Goal: Transaction & Acquisition: Purchase product/service

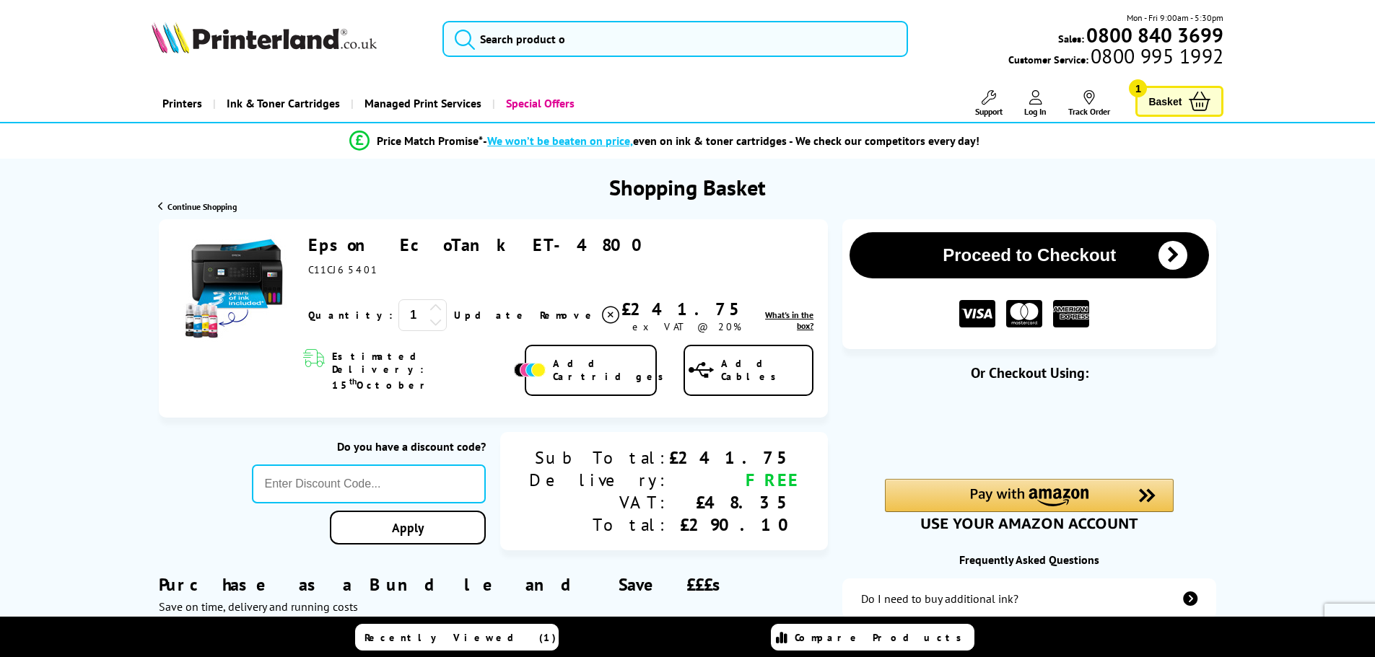
click at [1030, 100] on icon at bounding box center [1035, 97] width 13 height 14
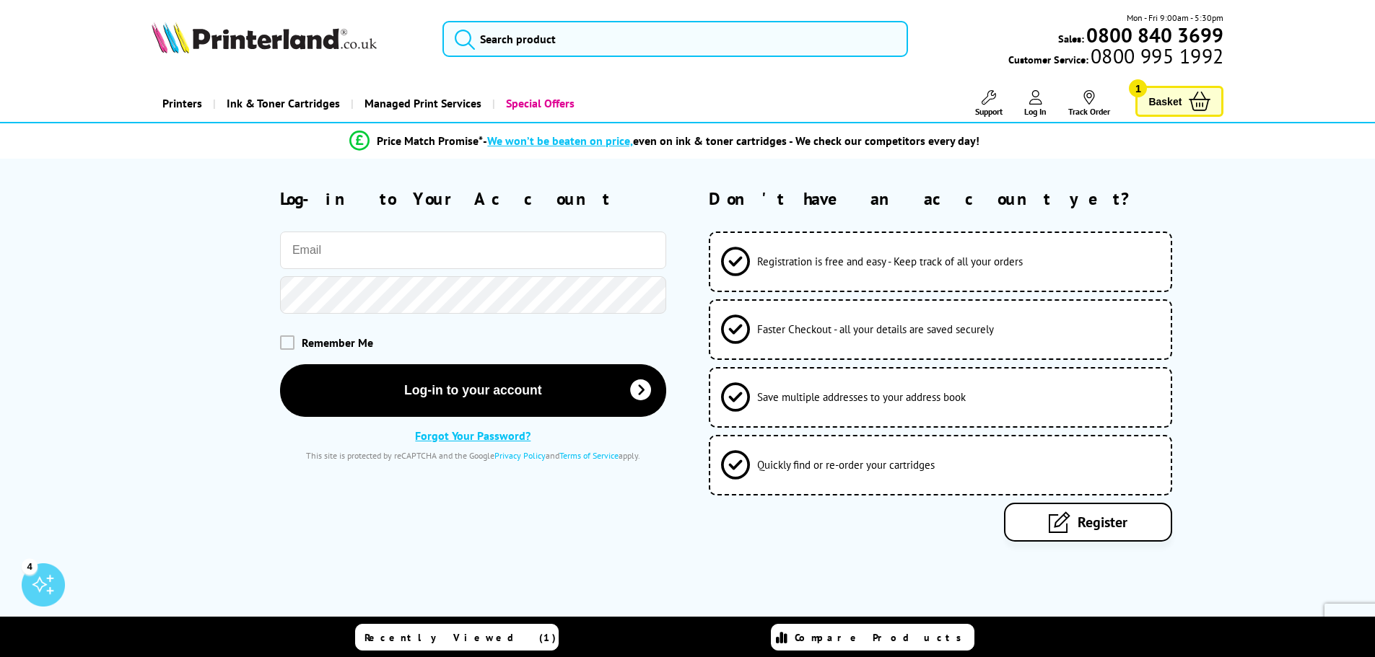
type input "[EMAIL_ADDRESS][DOMAIN_NAME]"
click at [320, 343] on span "Remember Me" at bounding box center [337, 343] width 71 height 14
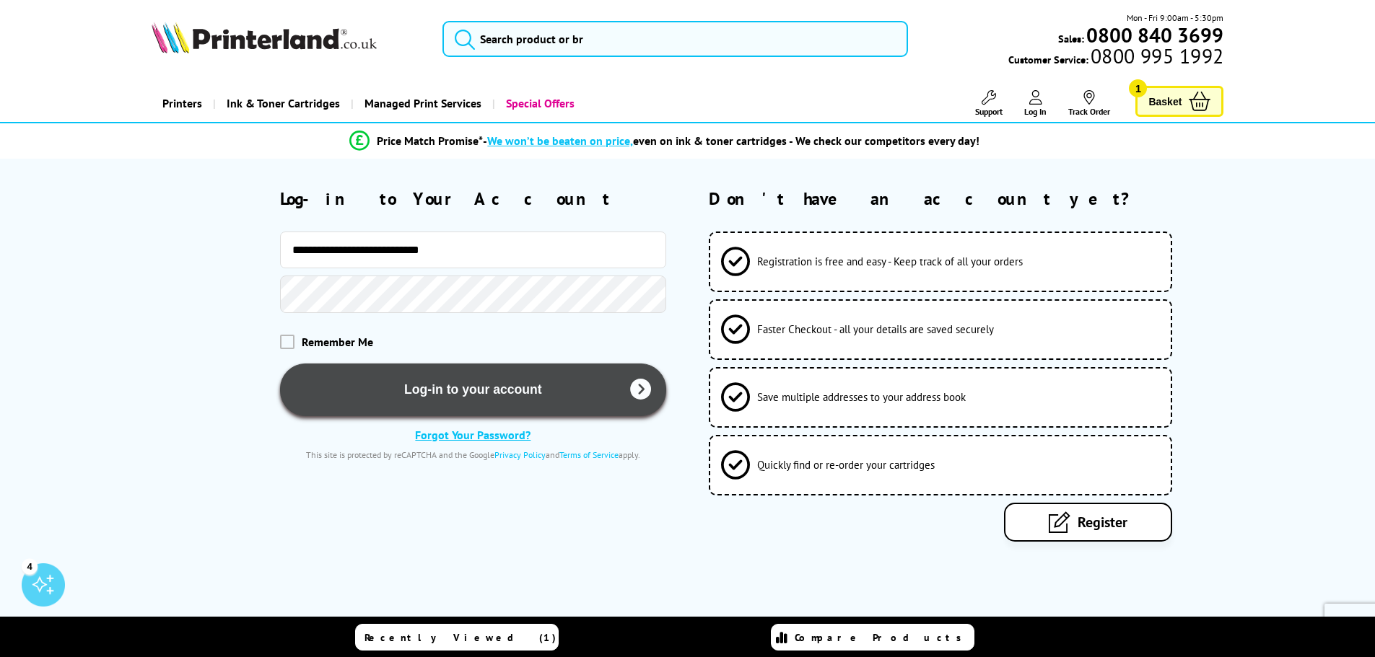
click at [362, 383] on button "Log-in to your account" at bounding box center [473, 390] width 386 height 53
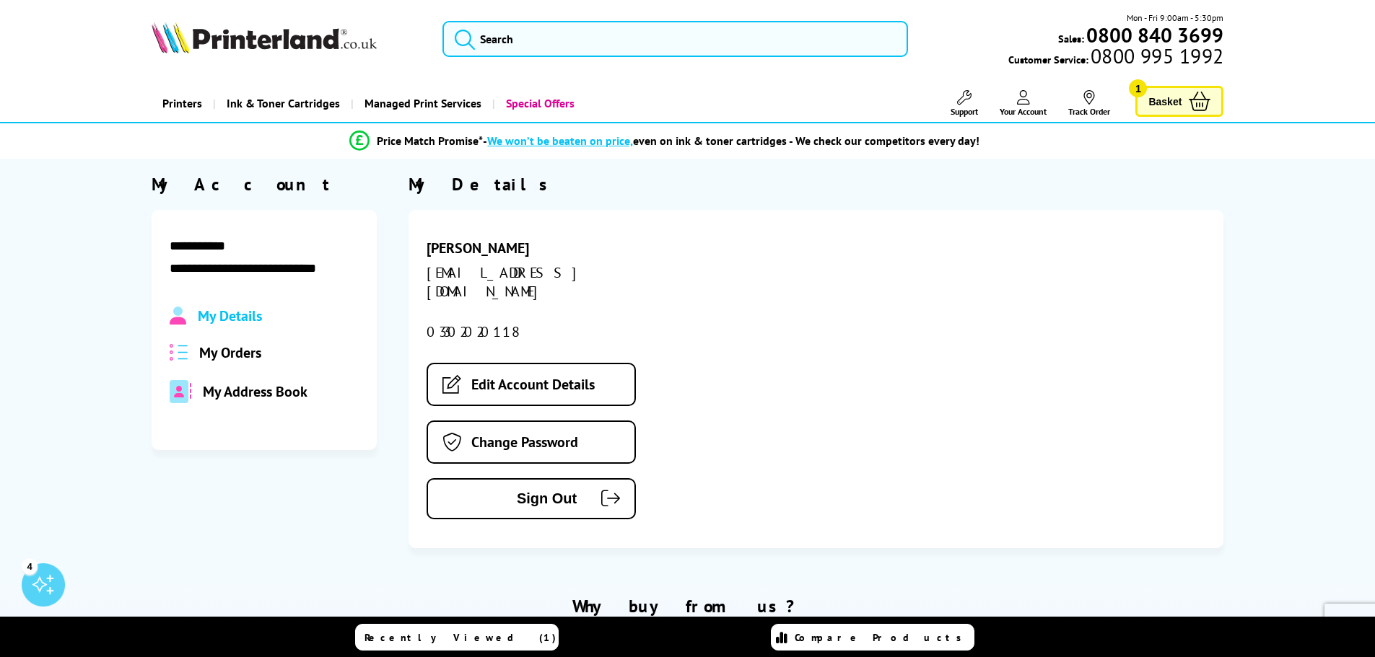
click at [1184, 107] on link "Basket 1" at bounding box center [1179, 101] width 88 height 31
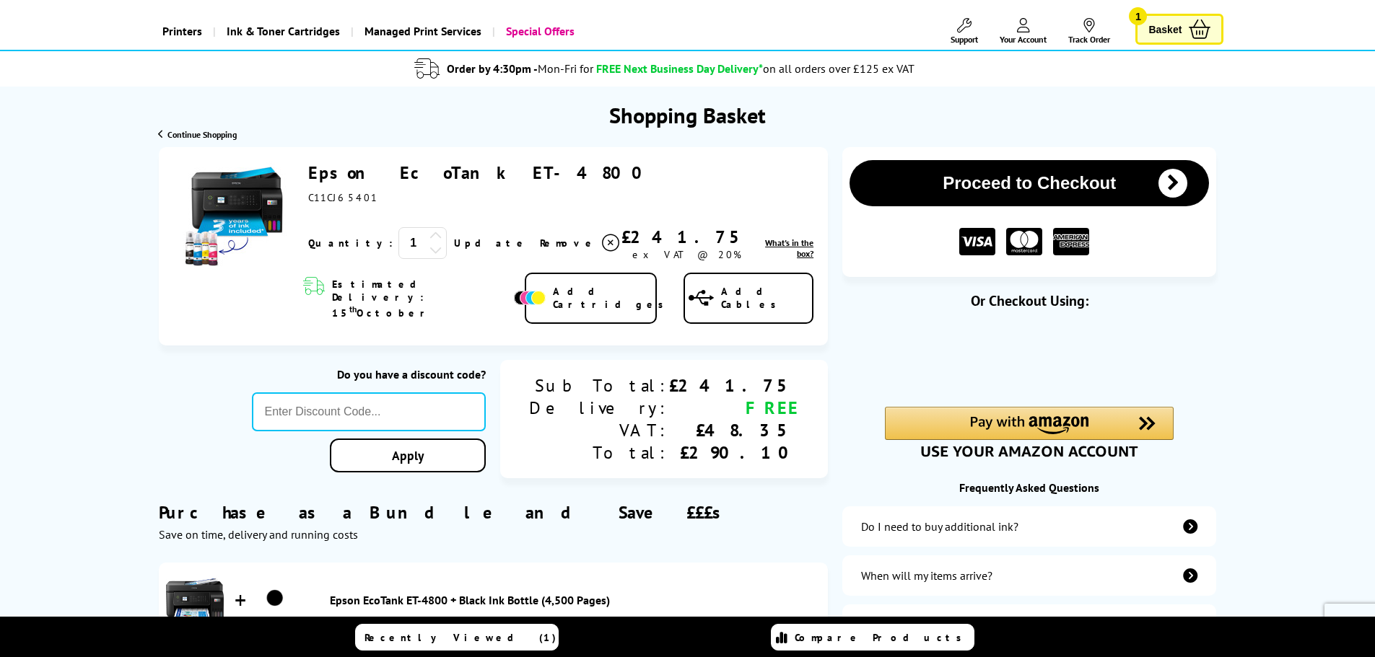
scroll to position [35, 0]
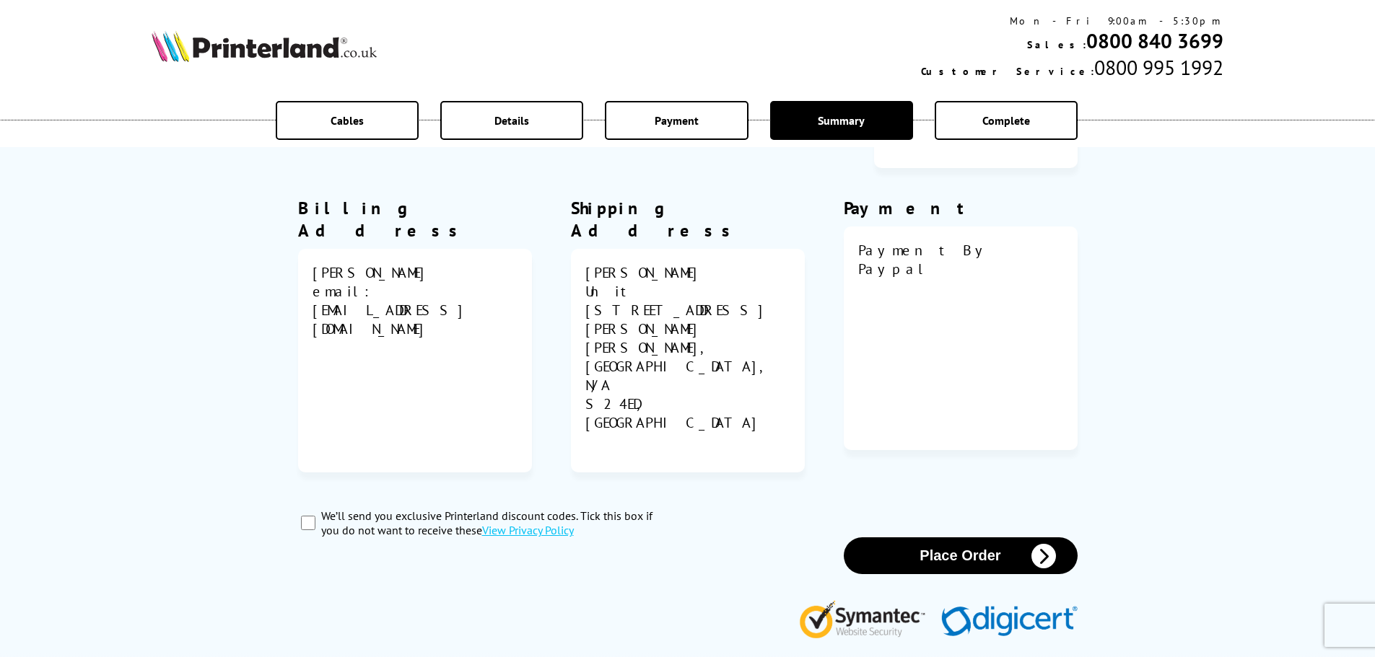
click at [668, 378] on div "[PERSON_NAME] [STREET_ADDRESS][PERSON_NAME][PERSON_NAME], [STREET_ADDRESS]" at bounding box center [687, 360] width 205 height 195
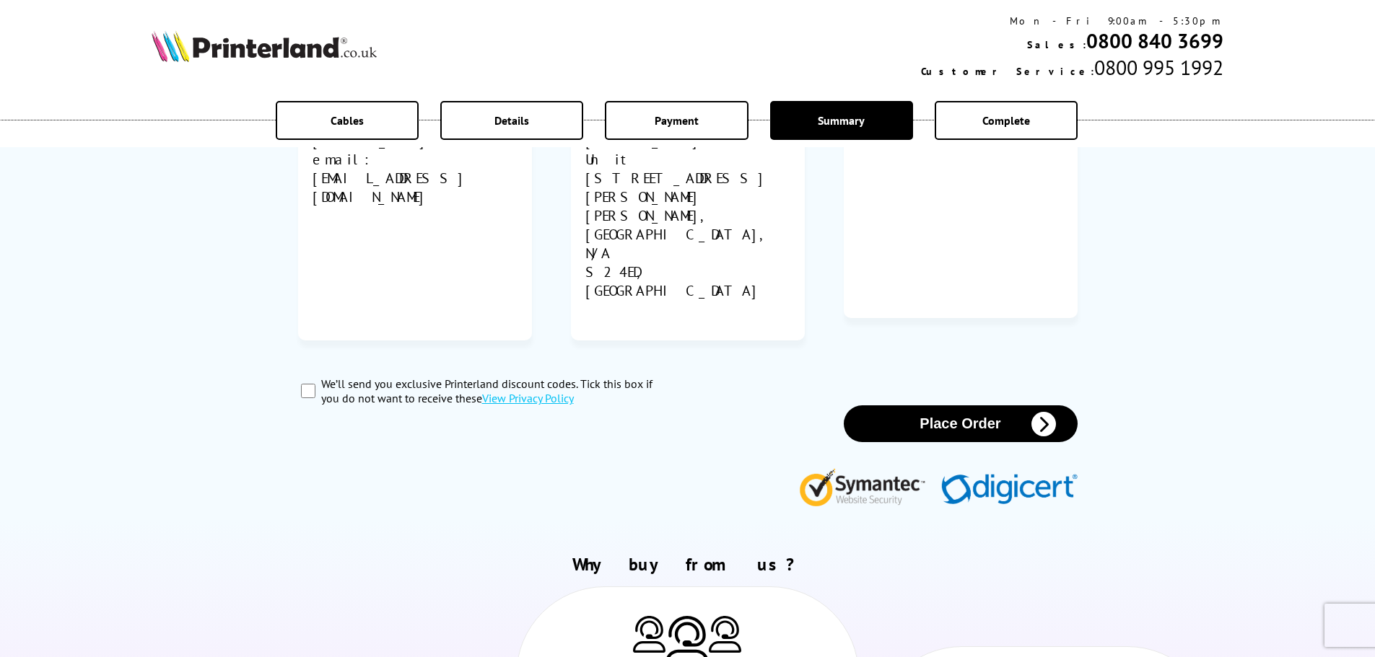
scroll to position [361, 0]
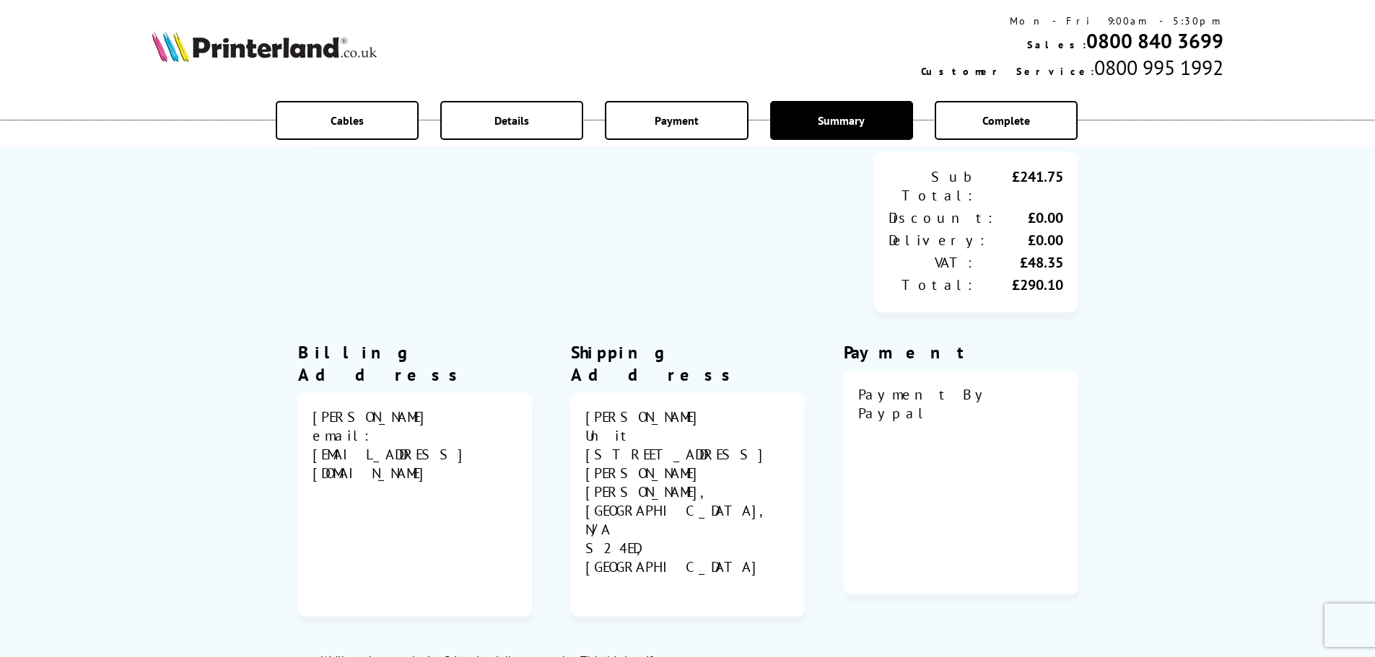
click at [569, 403] on div "Billing Address [PERSON_NAME] email: [EMAIL_ADDRESS][DOMAIN_NAME] Shipping Addr…" at bounding box center [687, 479] width 779 height 276
click at [415, 411] on div "Jason Francis email: sales@espprojects.co.uk" at bounding box center [415, 505] width 205 height 195
click at [419, 427] on div "email: sales@espprojects.co.uk" at bounding box center [415, 455] width 205 height 56
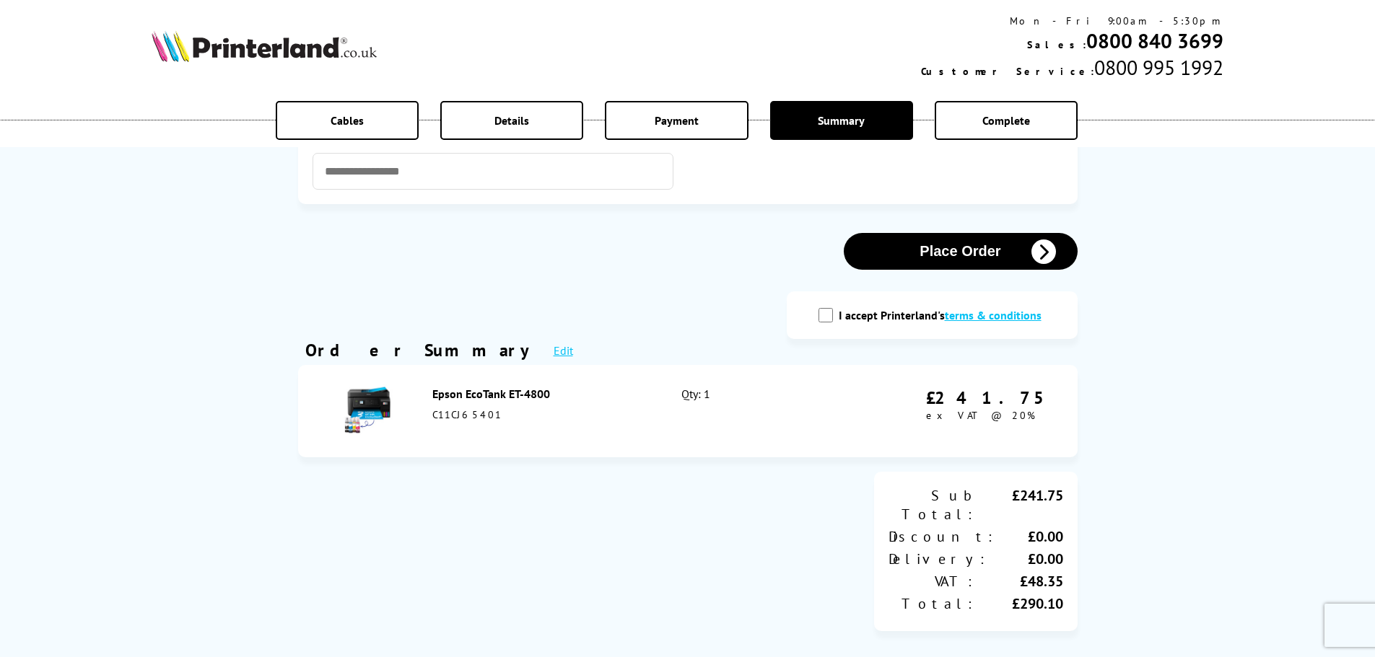
scroll to position [0, 0]
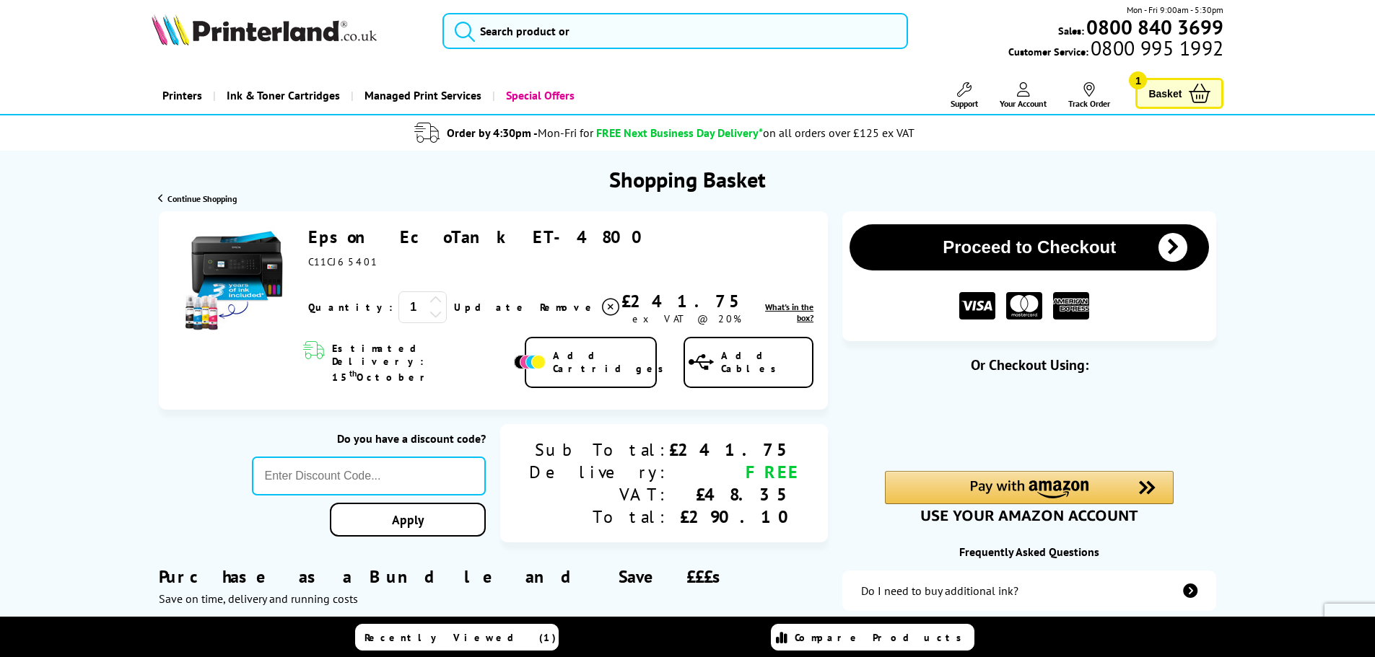
click at [1010, 96] on link "Your Account" at bounding box center [1023, 95] width 47 height 27
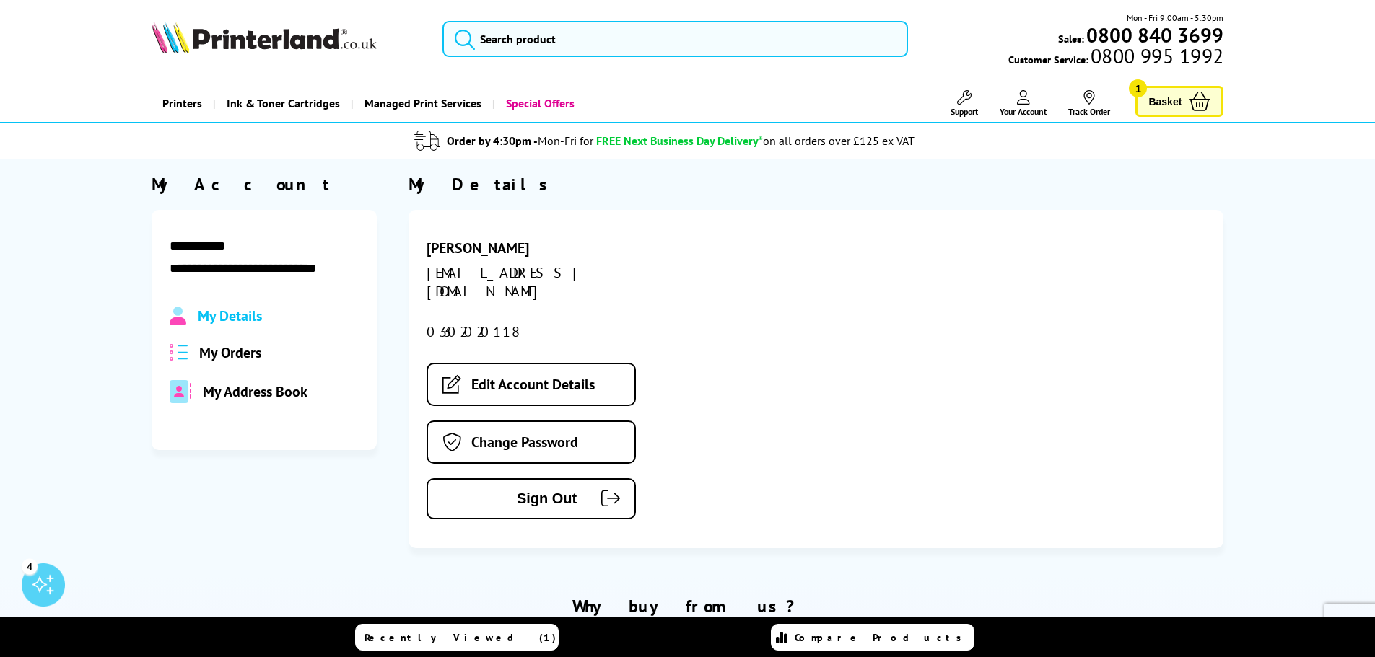
click at [295, 390] on span "My Address Book" at bounding box center [255, 392] width 105 height 19
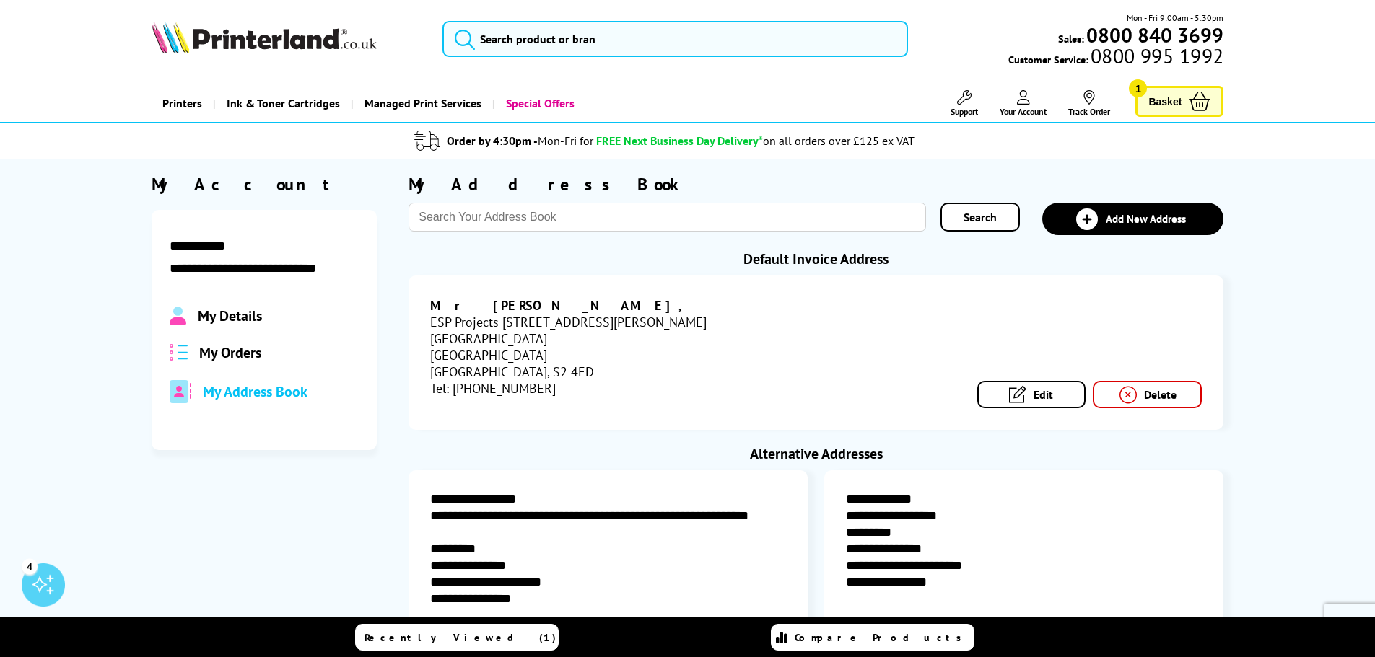
click at [1183, 106] on link "Basket 1" at bounding box center [1179, 101] width 88 height 31
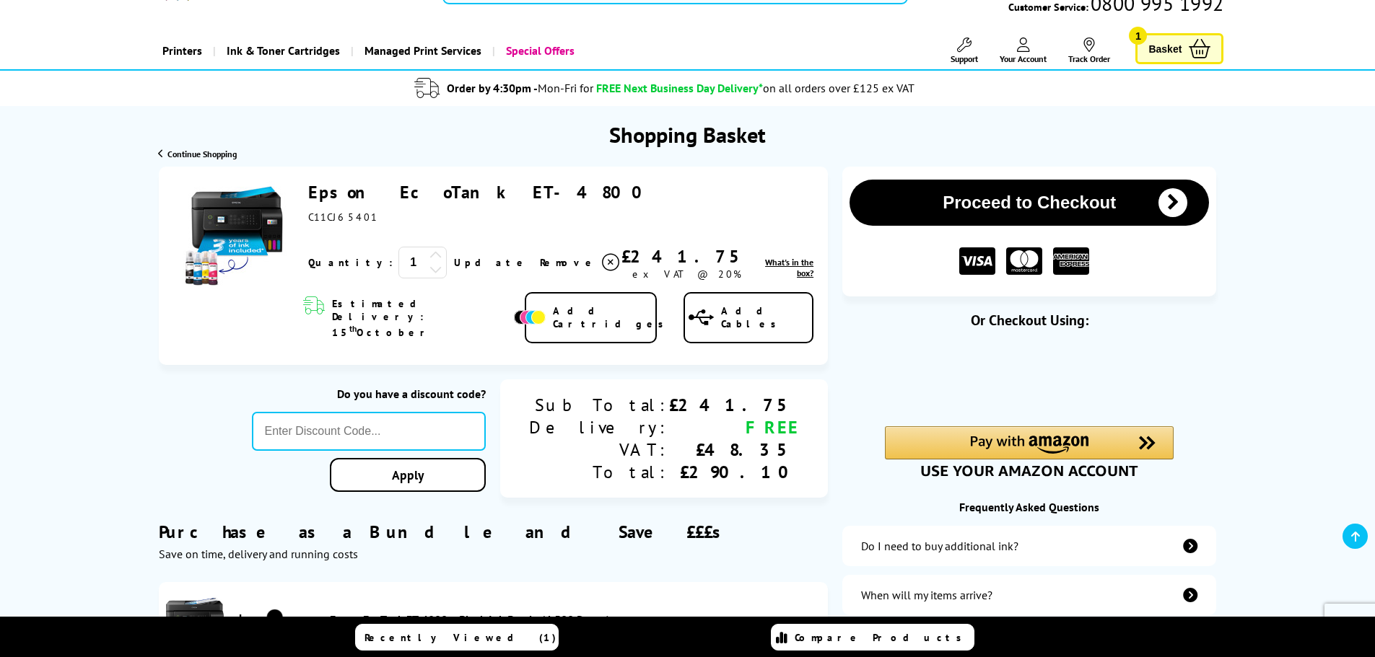
scroll to position [144, 0]
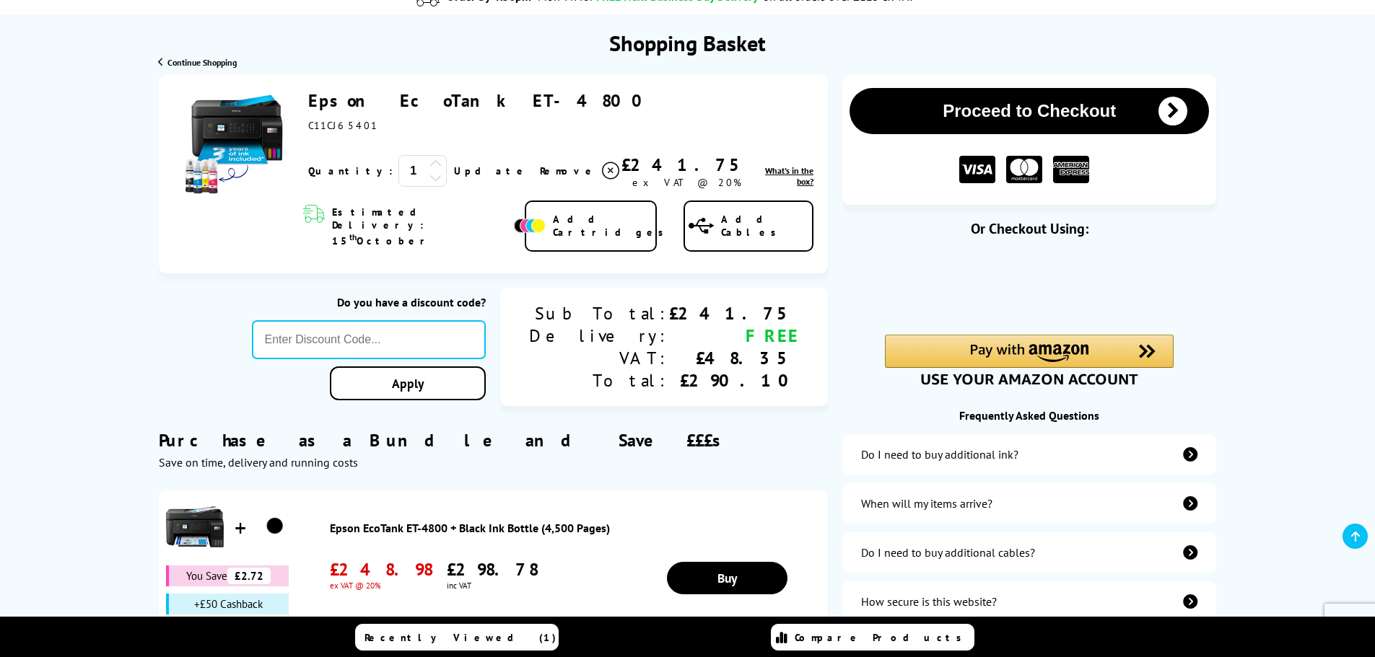
click at [1132, 114] on button "Proceed to Checkout" at bounding box center [1028, 111] width 359 height 46
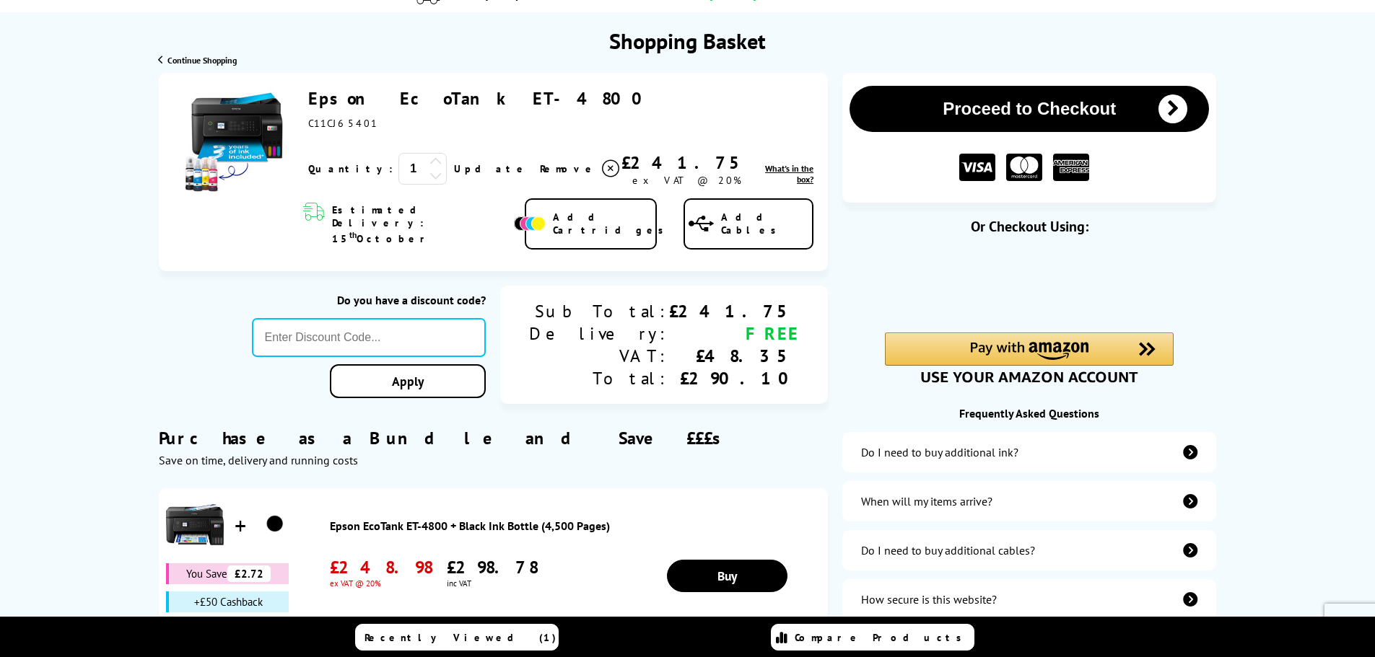
scroll to position [144, 0]
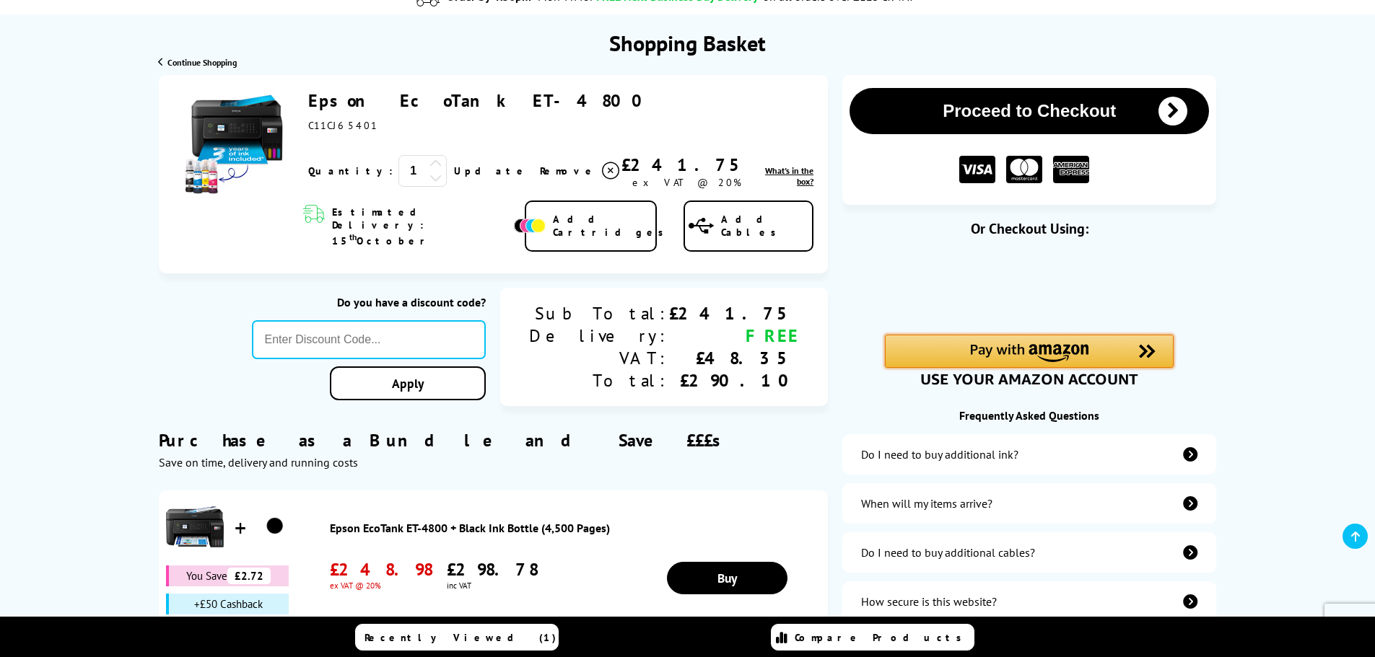
click at [1024, 346] on img "Amazon Pay - Use your Amazon account" at bounding box center [1029, 353] width 118 height 18
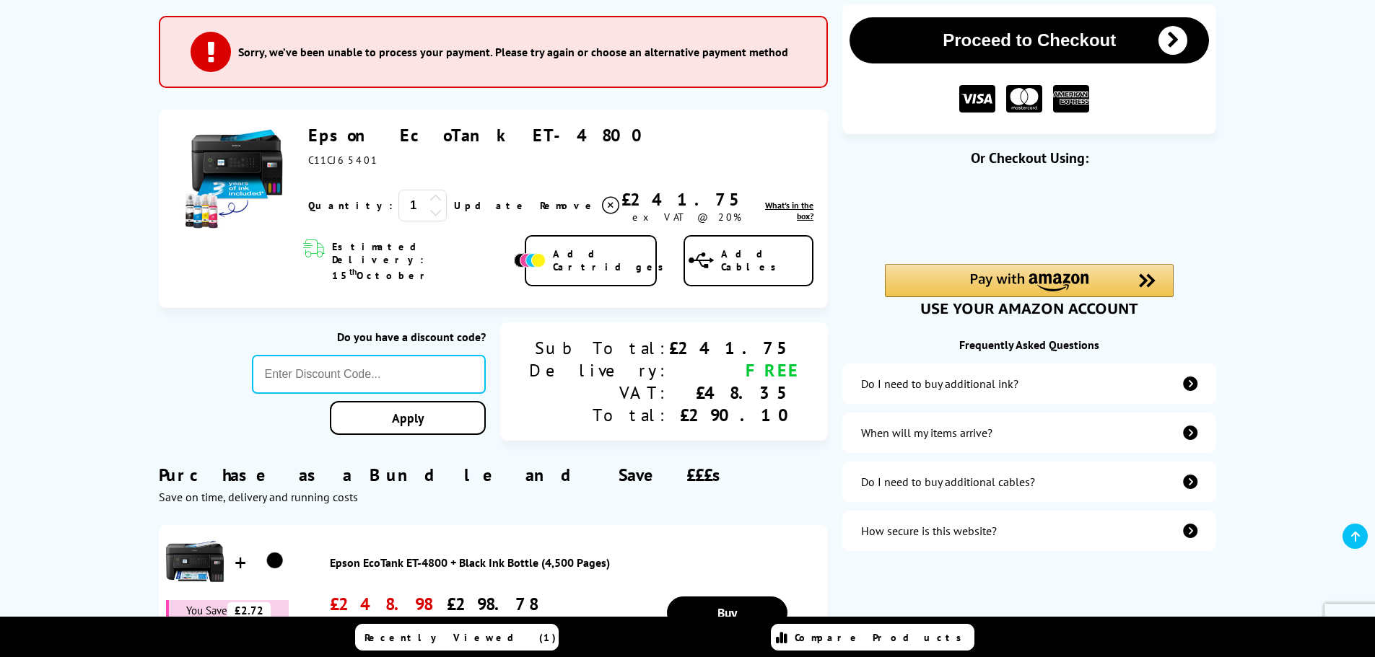
scroll to position [217, 0]
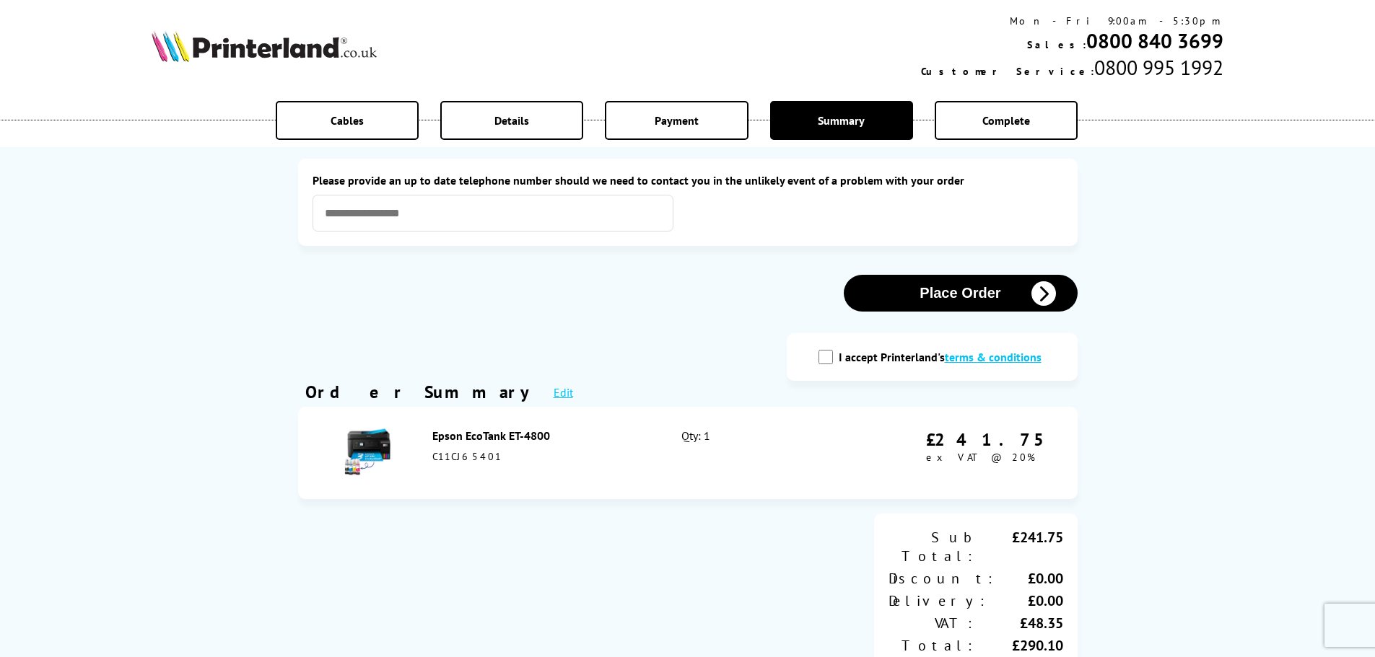
click at [832, 362] on input "I accept Printerland's terms & conditions" at bounding box center [825, 357] width 14 height 14
checkbox input "true"
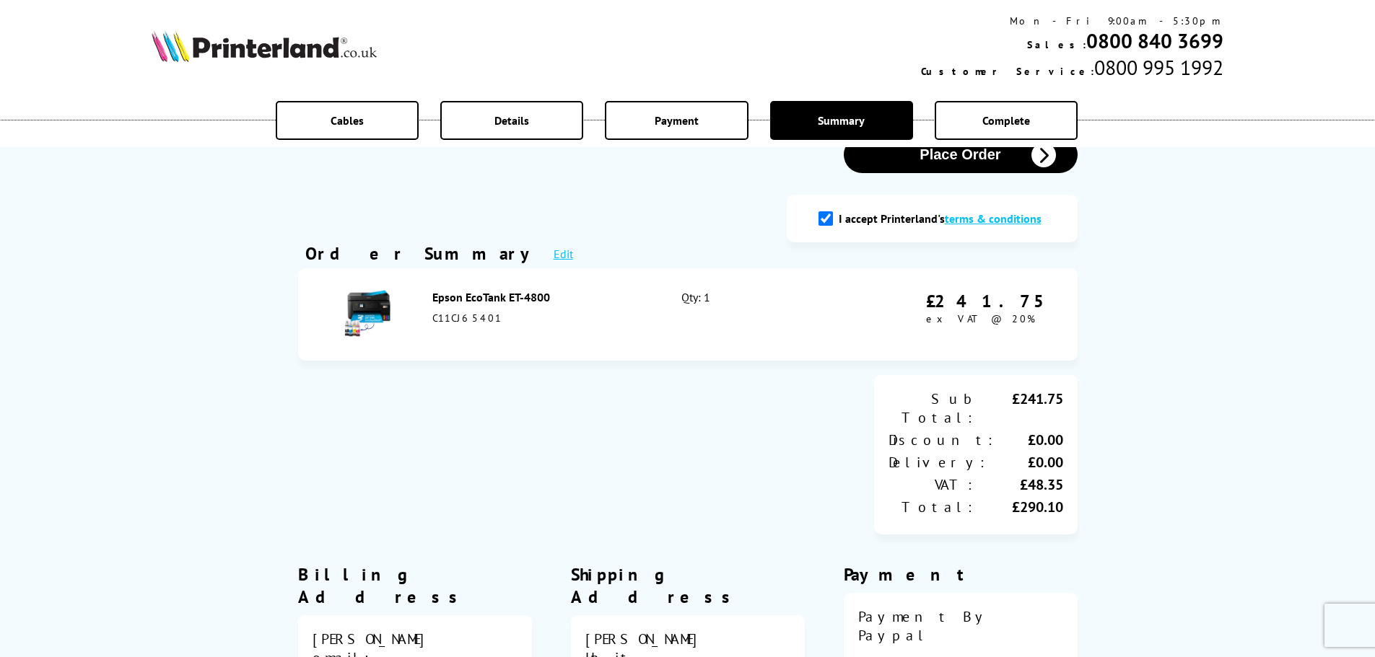
scroll to position [144, 0]
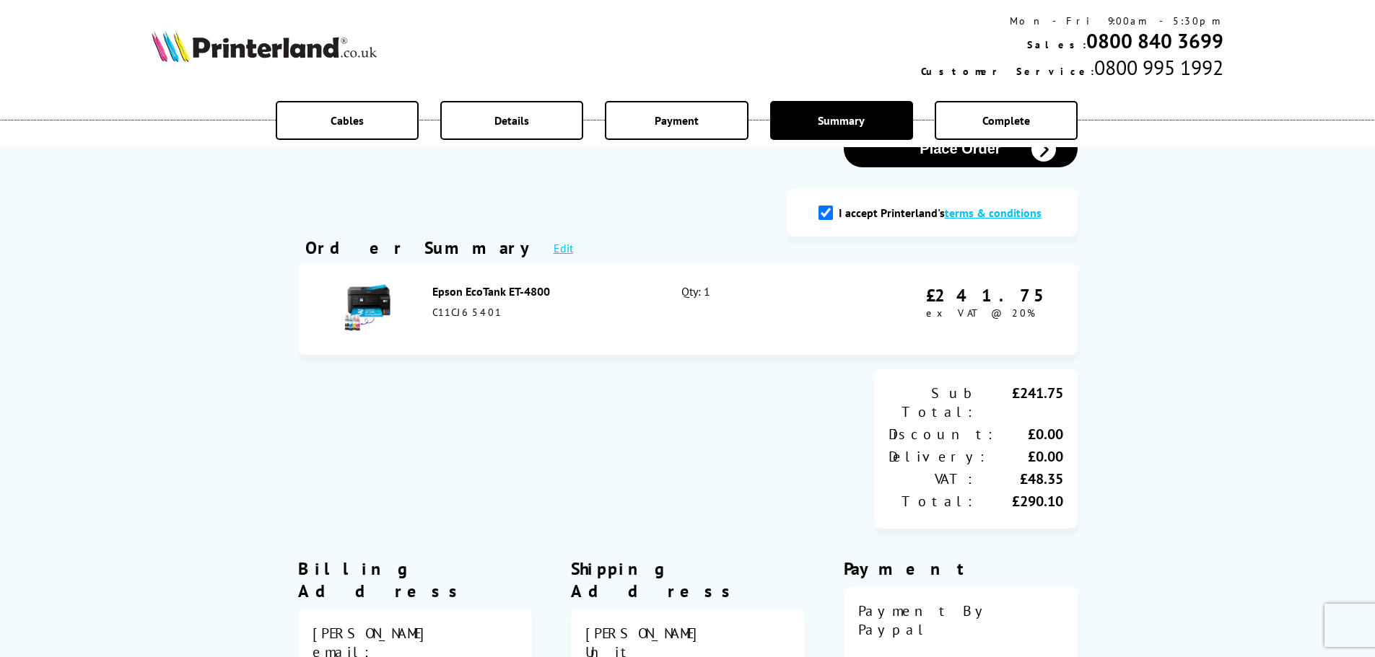
click at [554, 255] on link "Edit" at bounding box center [563, 248] width 19 height 14
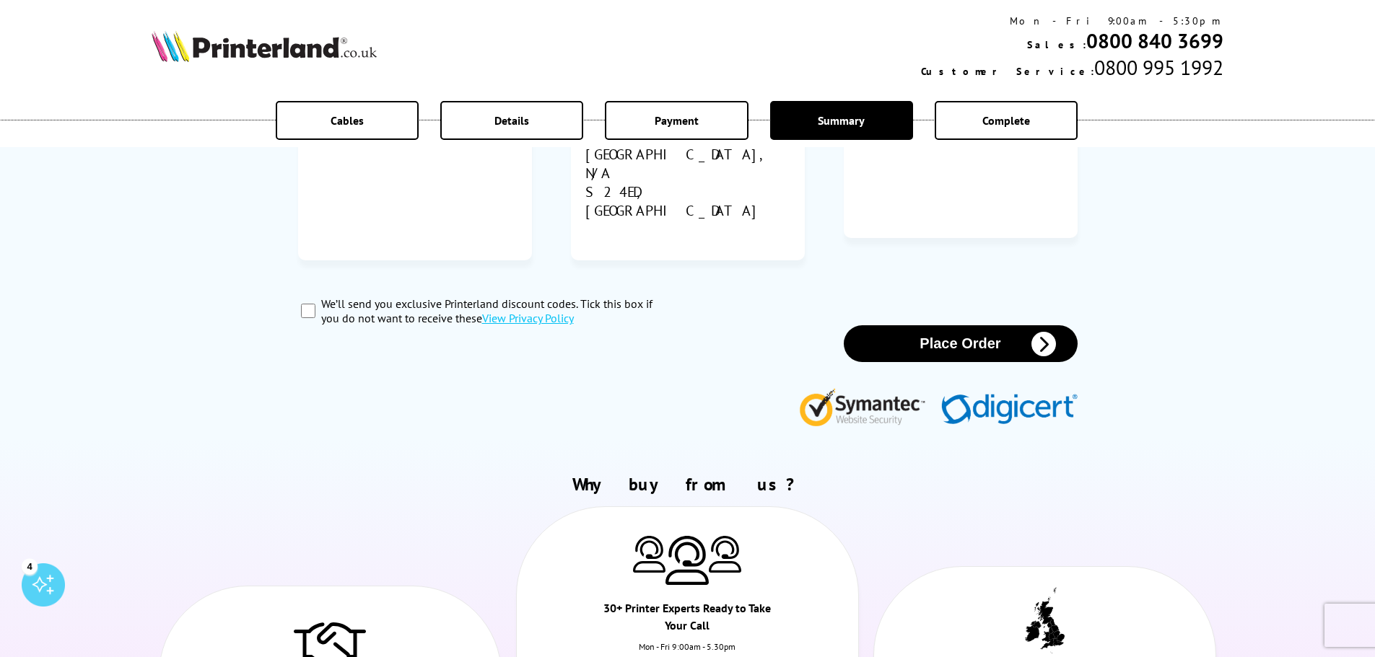
scroll to position [722, 0]
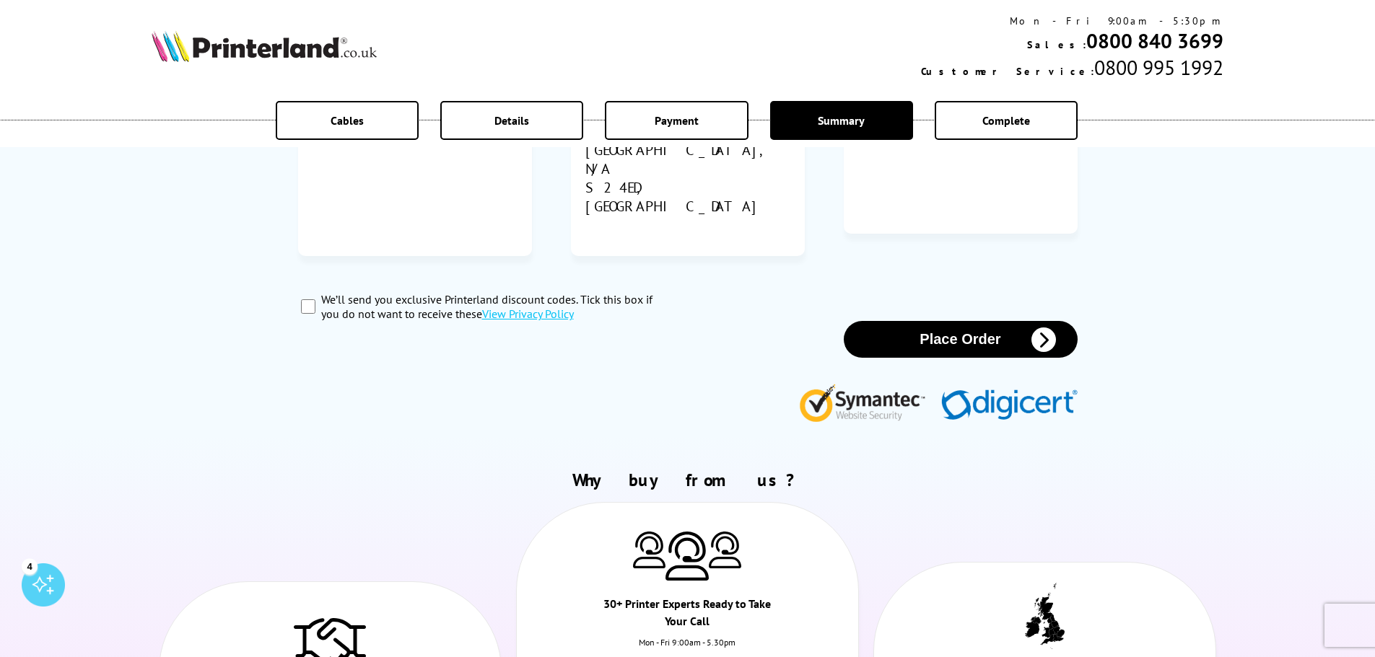
click at [1032, 328] on icon "button" at bounding box center [1043, 340] width 25 height 25
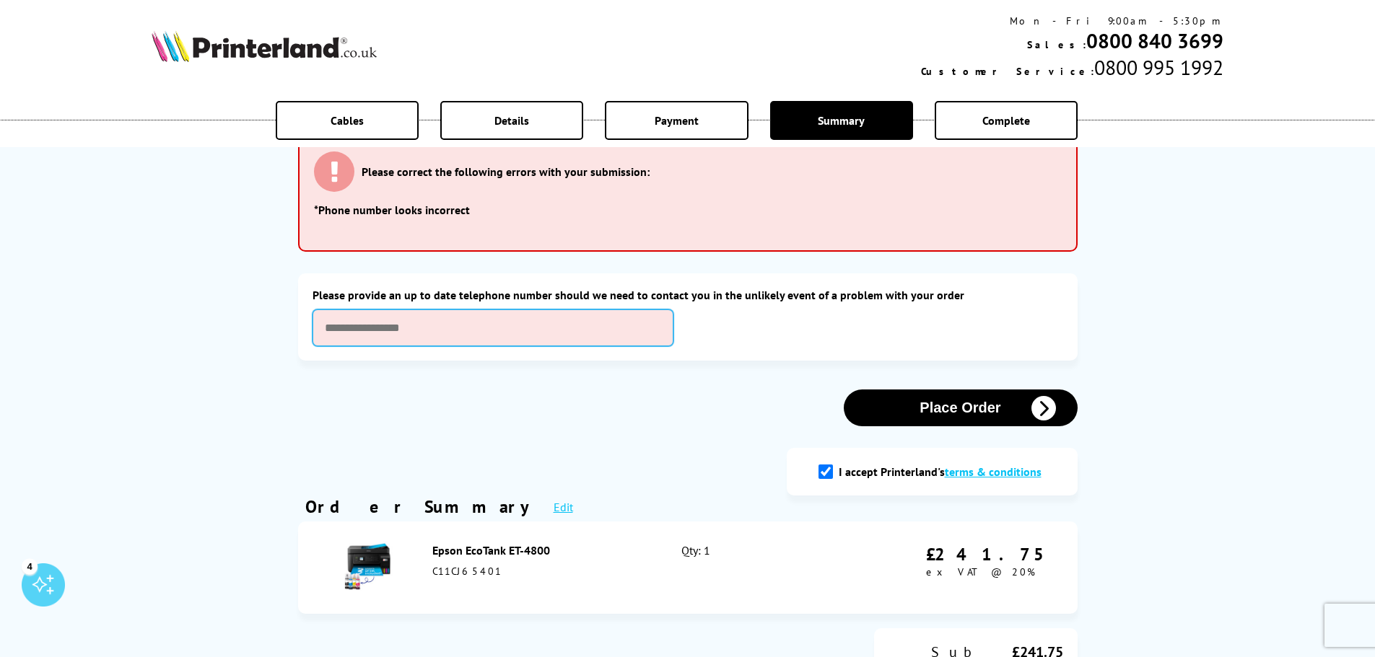
click at [453, 324] on input "text" at bounding box center [493, 328] width 361 height 37
type input "**********"
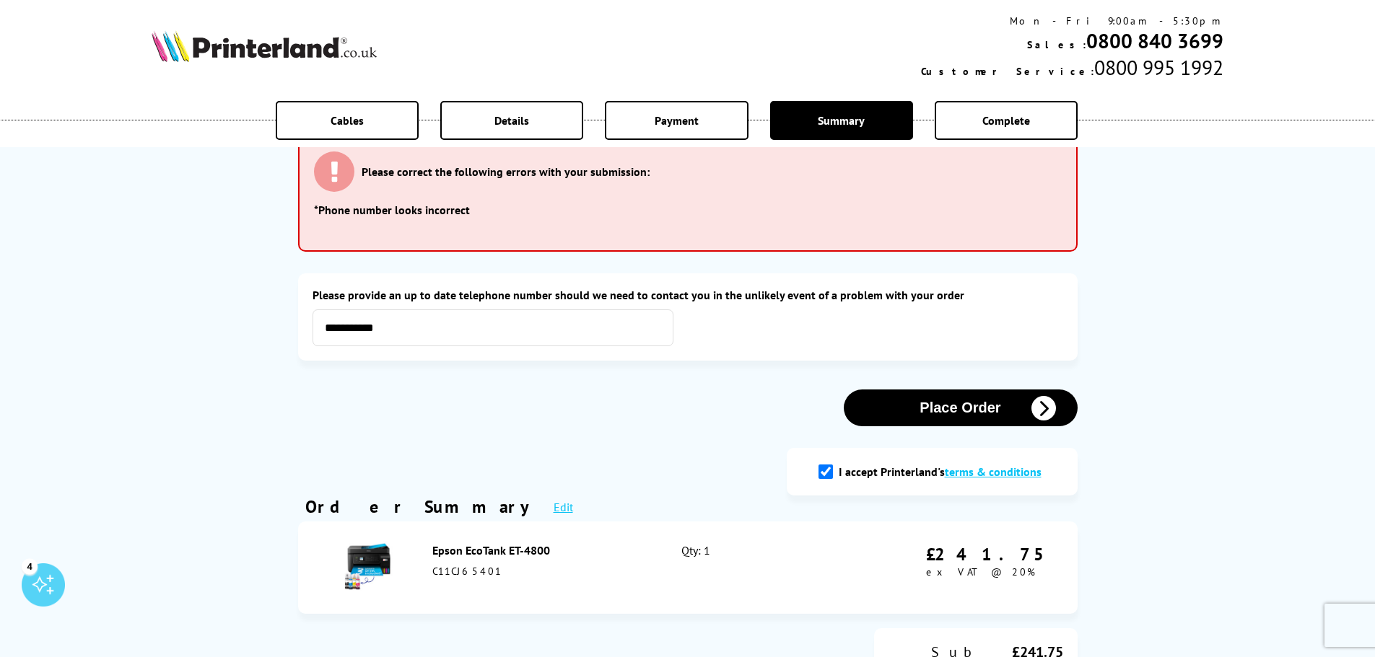
click at [942, 406] on button "Place Order" at bounding box center [961, 408] width 234 height 37
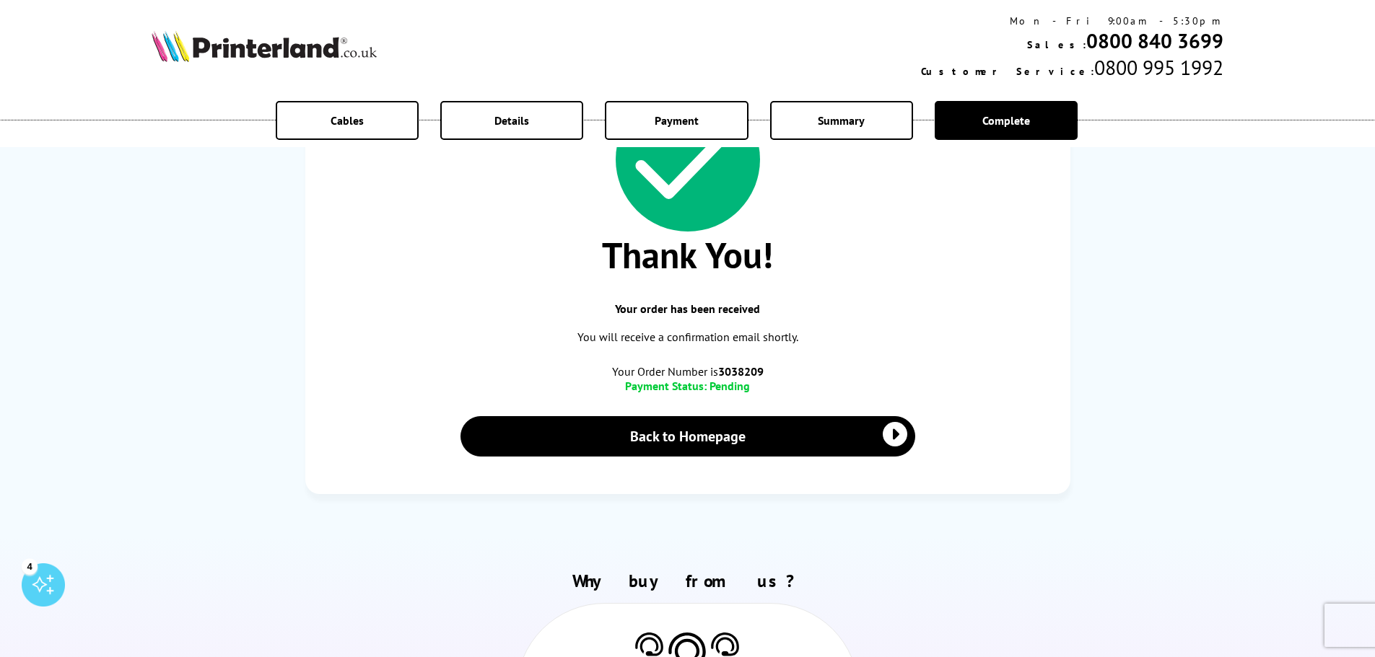
scroll to position [144, 0]
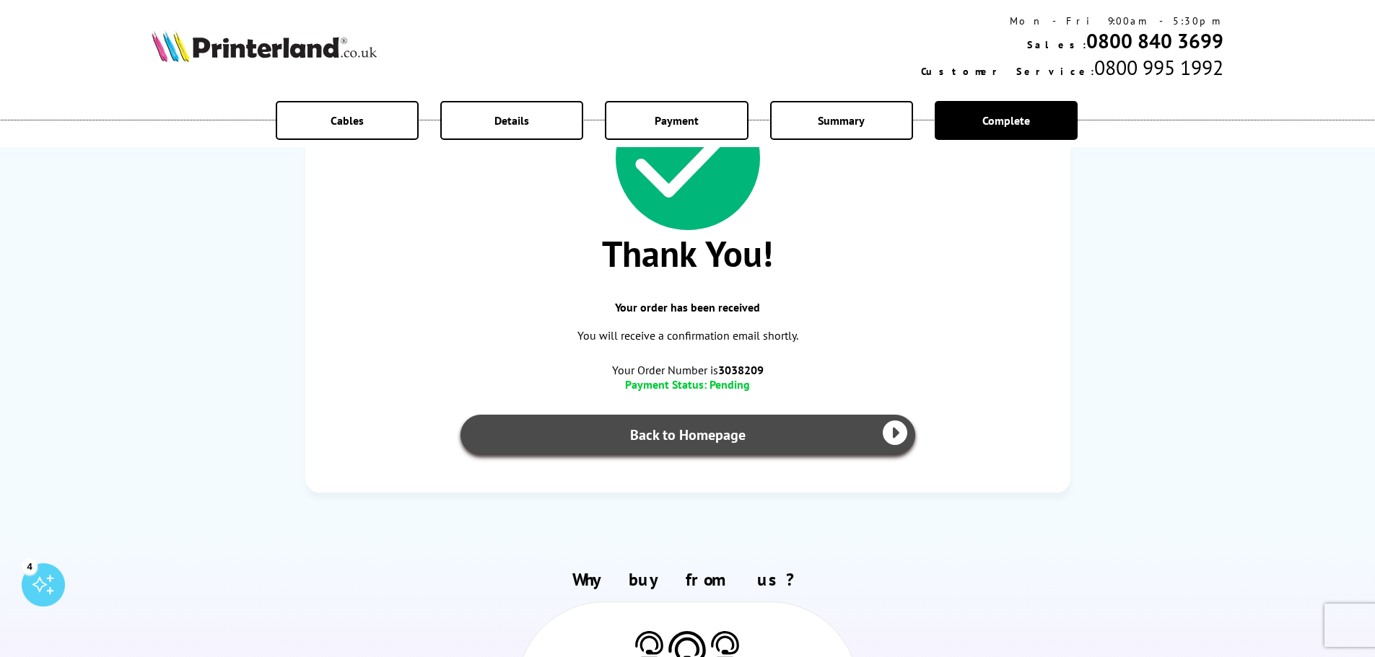
click at [834, 428] on link "Back to Homepage" at bounding box center [687, 435] width 455 height 40
